Goal: Task Accomplishment & Management: Manage account settings

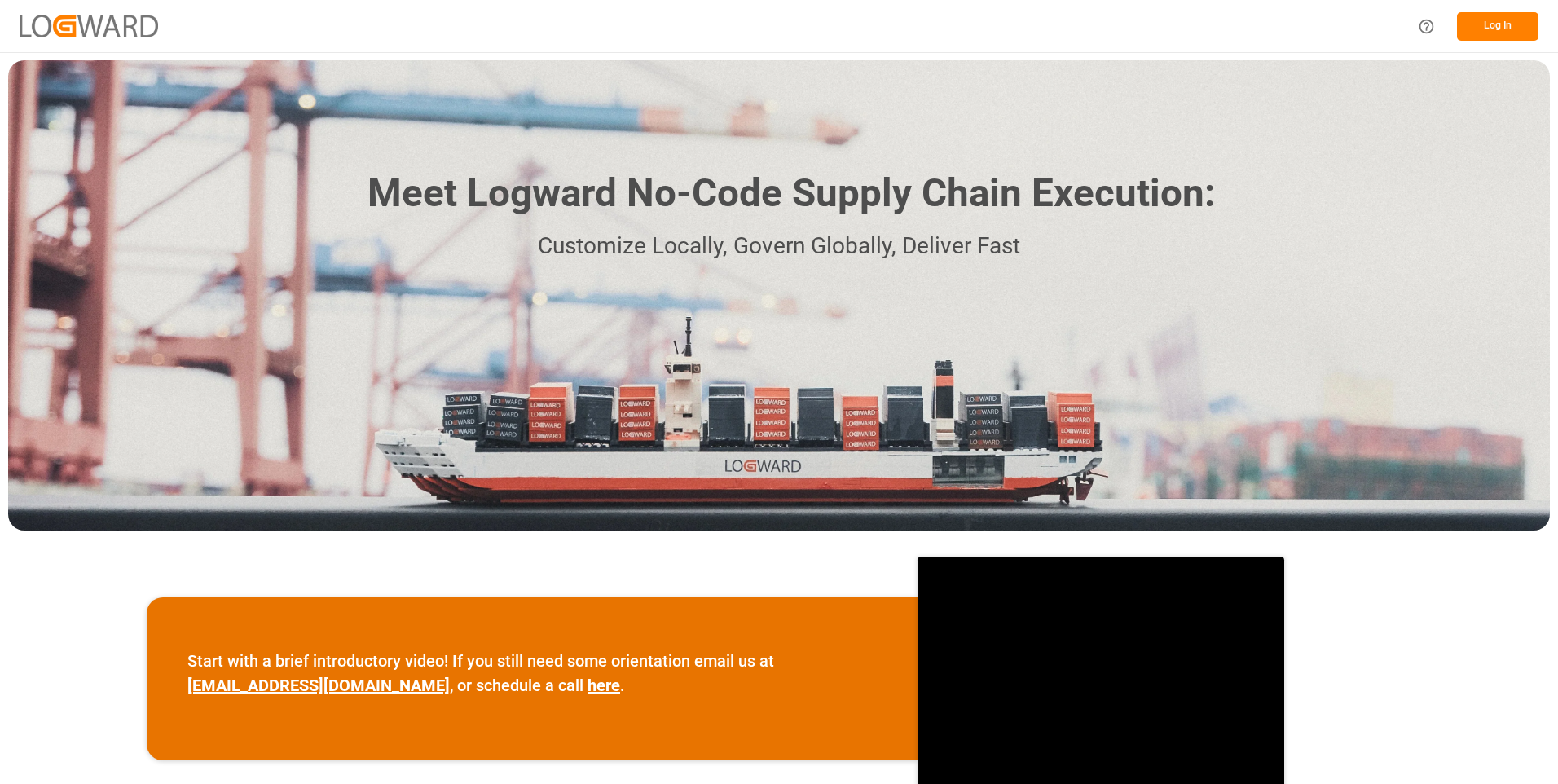
click at [1480, 25] on button "Log In" at bounding box center [1497, 27] width 81 height 29
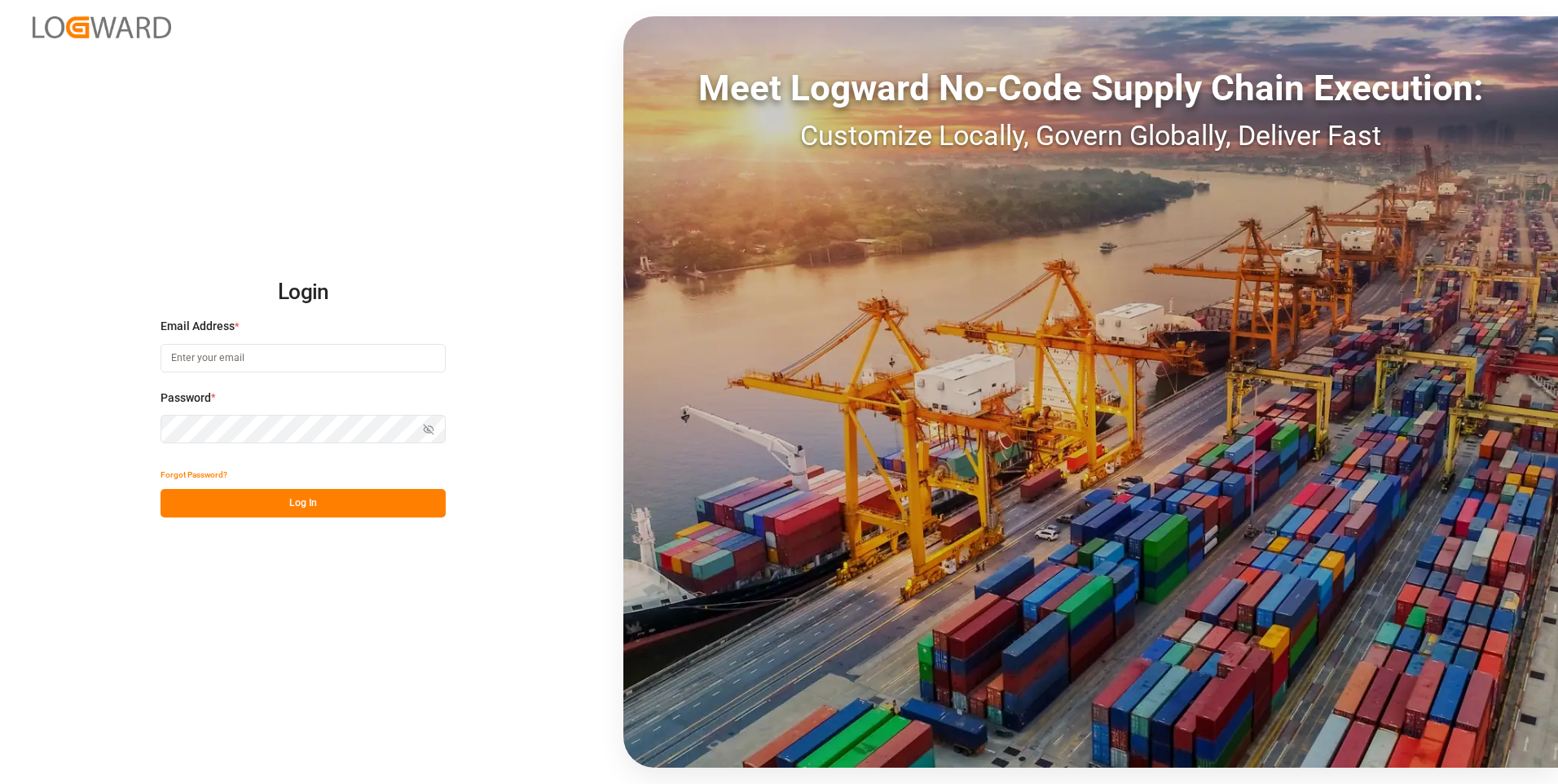
type input "[PERSON_NAME][EMAIL_ADDRESS][PERSON_NAME][DOMAIN_NAME]"
click at [346, 505] on button "Log In" at bounding box center [304, 504] width 285 height 29
